Goal: Use online tool/utility: Utilize a website feature to perform a specific function

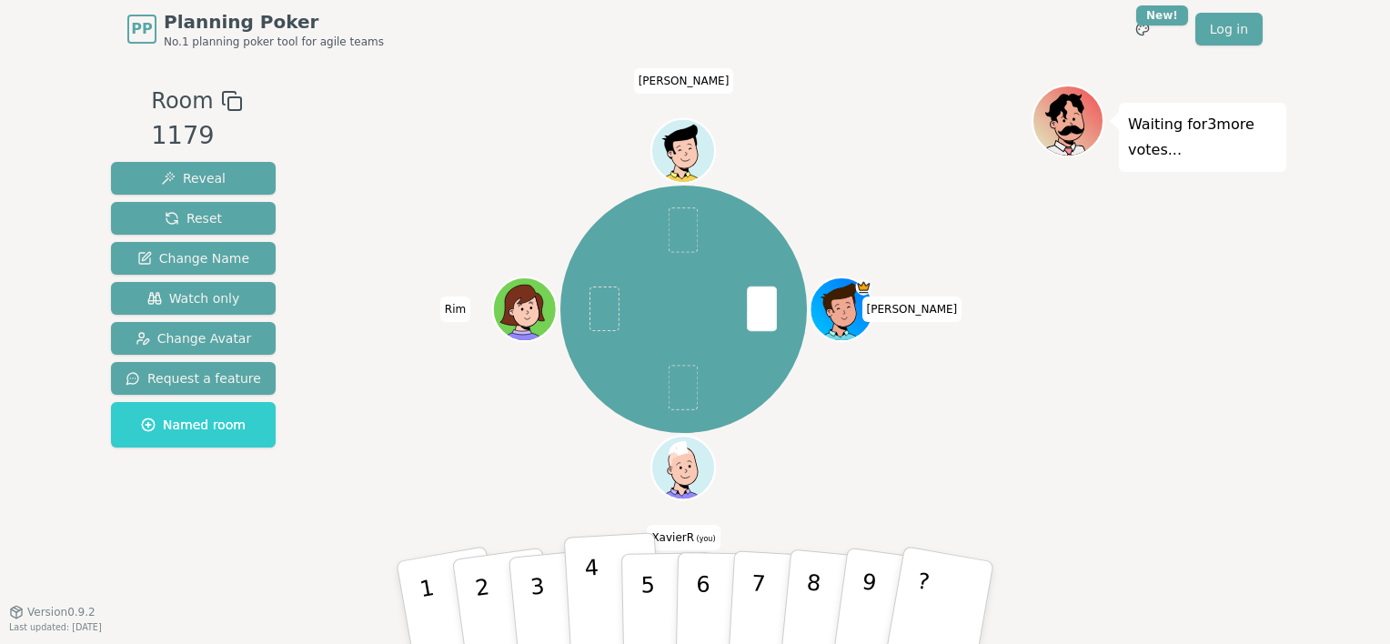
click at [596, 574] on button "4" at bounding box center [613, 603] width 99 height 142
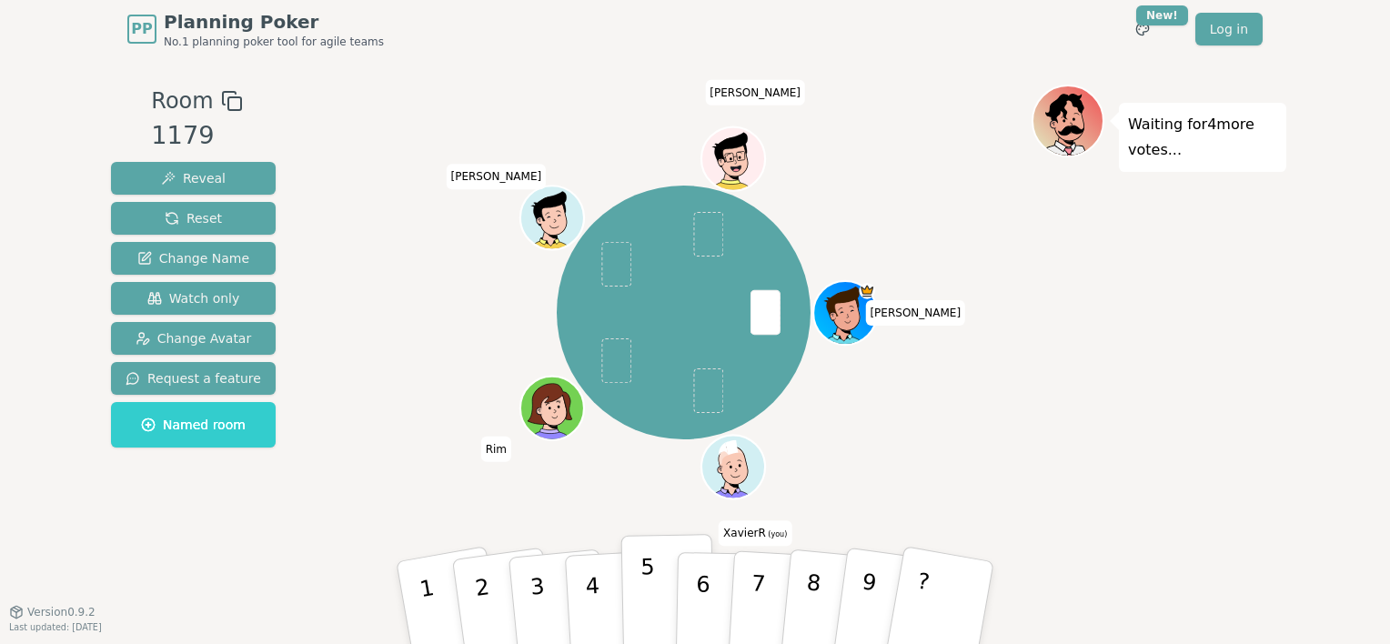
click at [638, 619] on button "5" at bounding box center [668, 603] width 94 height 138
click at [690, 604] on button "6" at bounding box center [723, 603] width 94 height 138
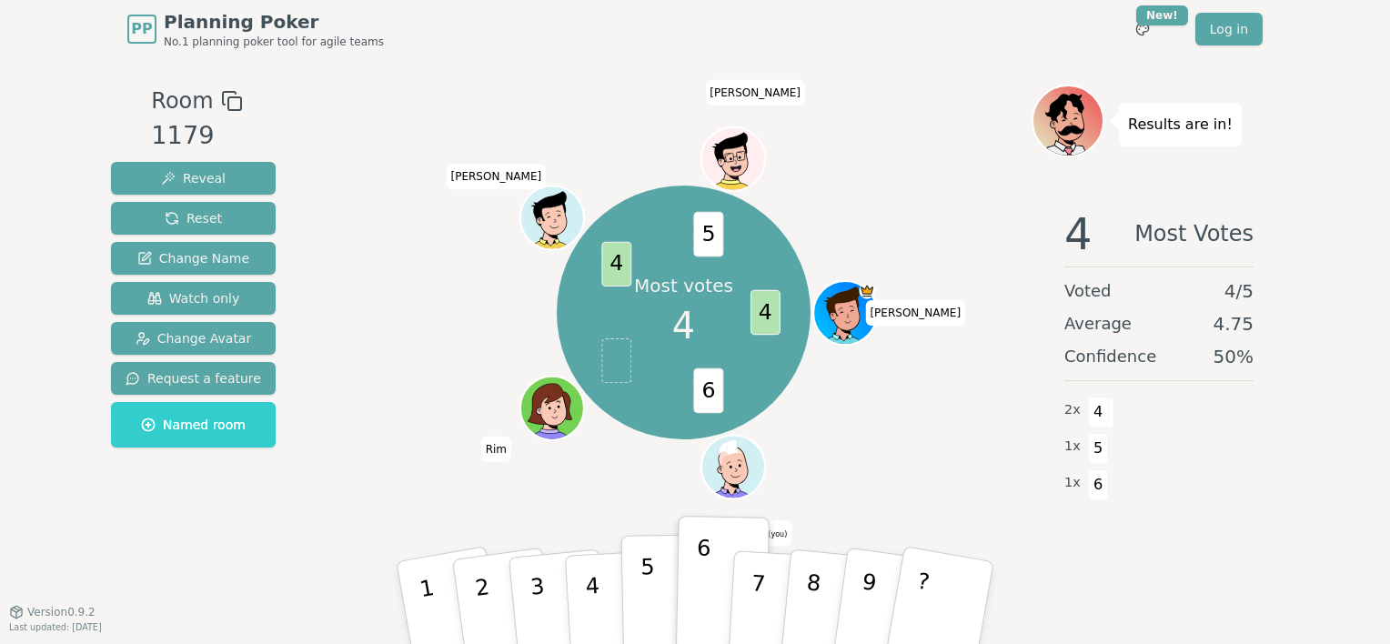
click at [639, 598] on button "5" at bounding box center [668, 603] width 94 height 138
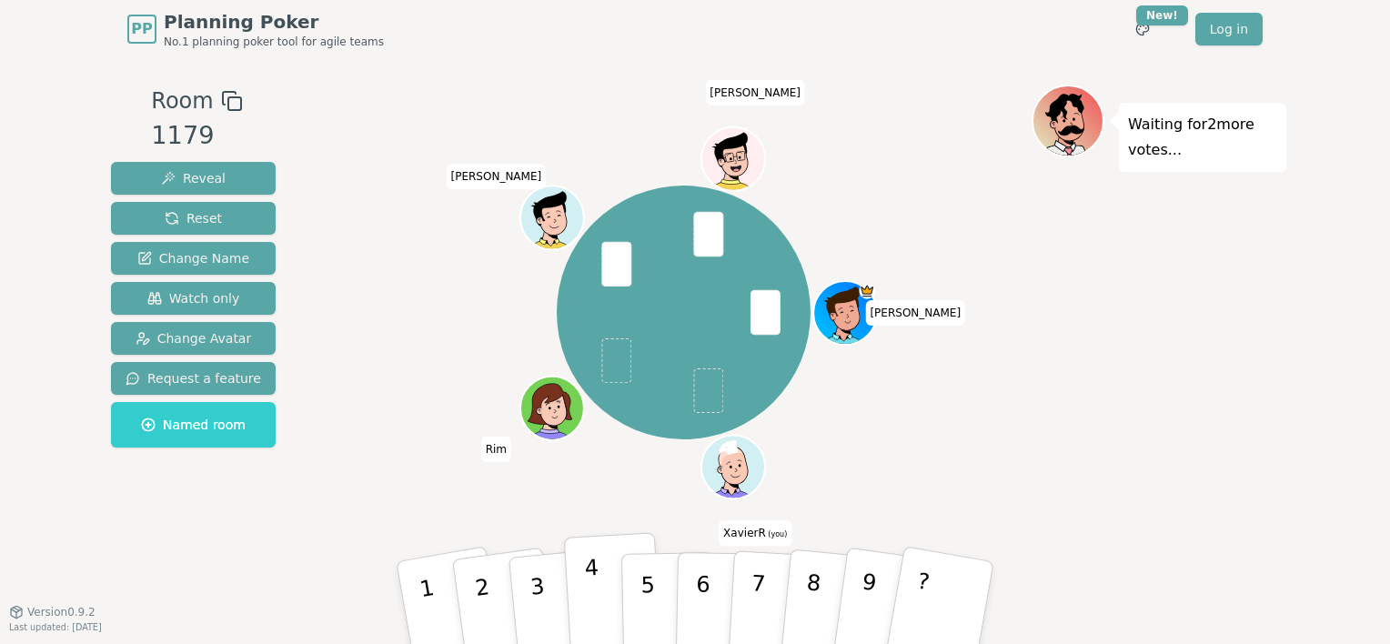
click at [583, 615] on button "4" at bounding box center [613, 603] width 99 height 142
click at [474, 576] on p "2" at bounding box center [484, 605] width 27 height 99
click at [548, 605] on button "3" at bounding box center [559, 603] width 104 height 145
click at [548, 479] on div "[PERSON_NAME] (you) [PERSON_NAME]" at bounding box center [684, 312] width 696 height 390
click at [546, 542] on button "3" at bounding box center [559, 603] width 104 height 145
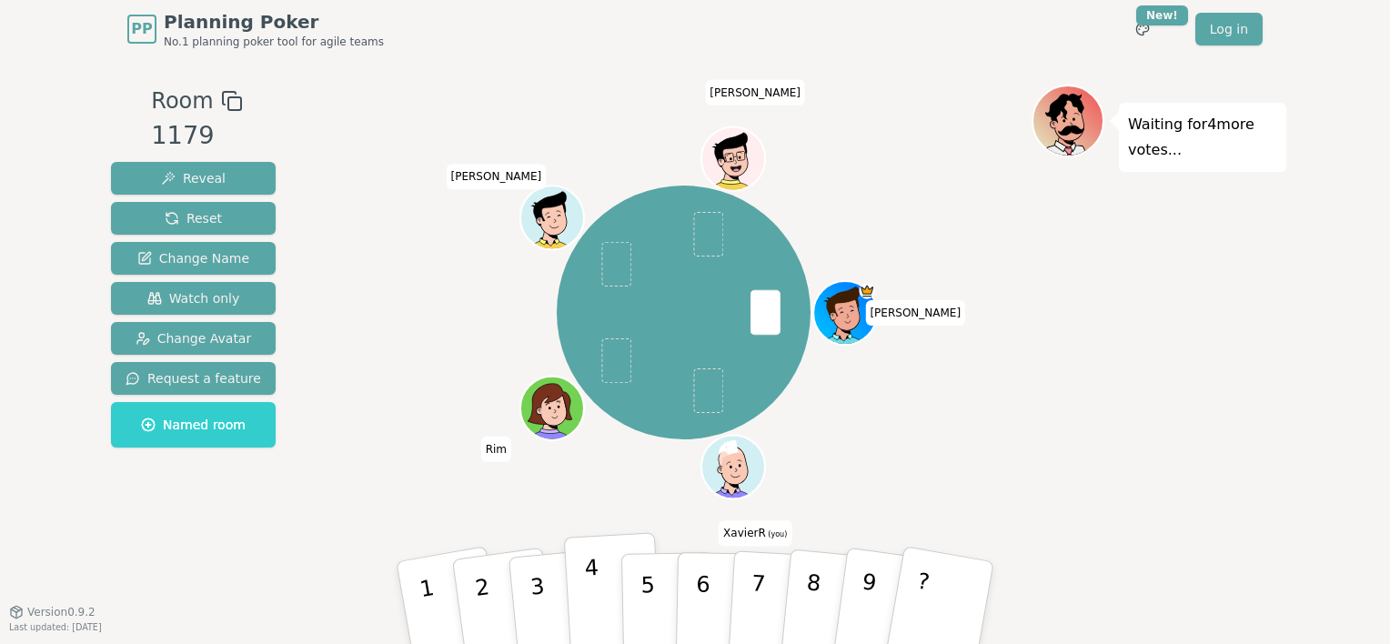
click at [597, 596] on p "4" at bounding box center [594, 604] width 20 height 99
click at [598, 588] on button "4" at bounding box center [613, 603] width 99 height 142
click at [553, 590] on button "3" at bounding box center [559, 603] width 104 height 145
click at [548, 589] on button "3" at bounding box center [559, 603] width 104 height 145
